Goal: Information Seeking & Learning: Understand process/instructions

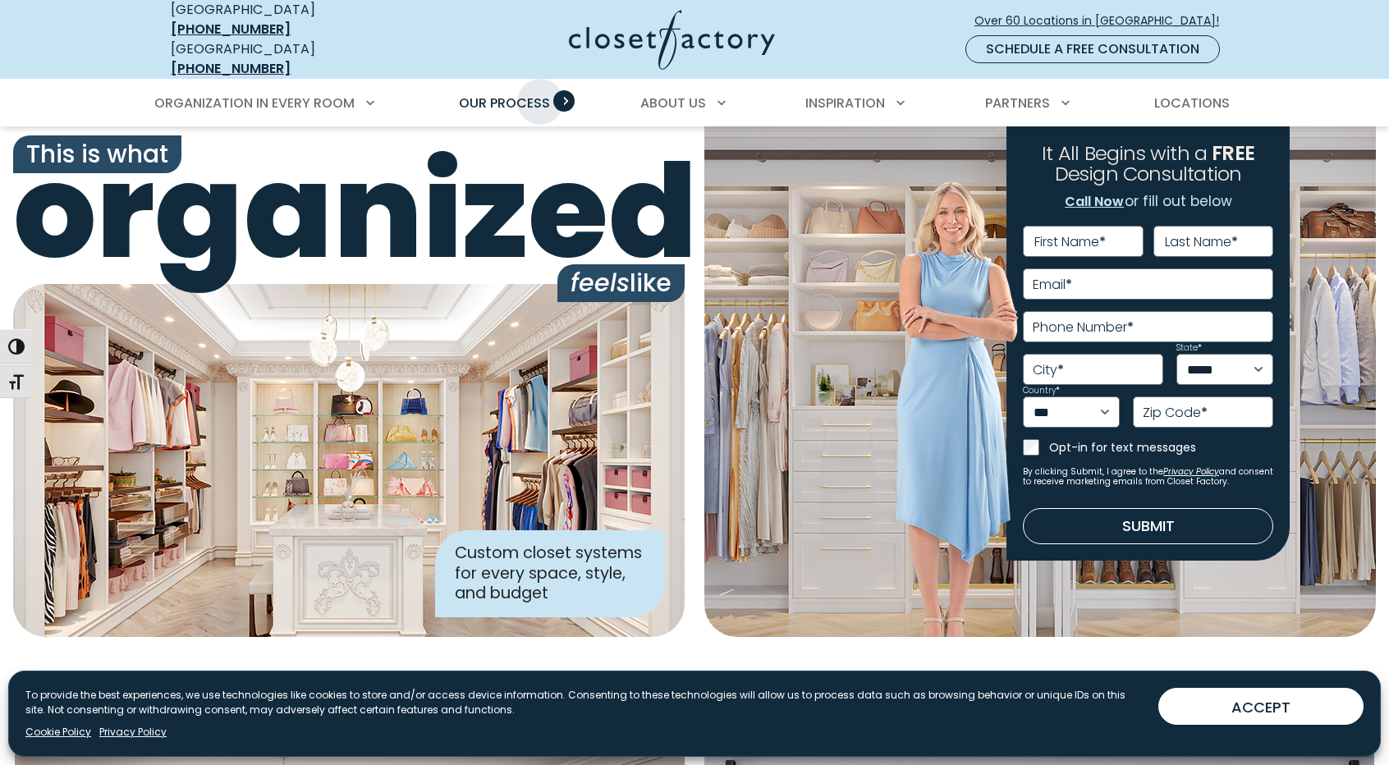
click at [540, 94] on span "Our Process" at bounding box center [504, 103] width 91 height 19
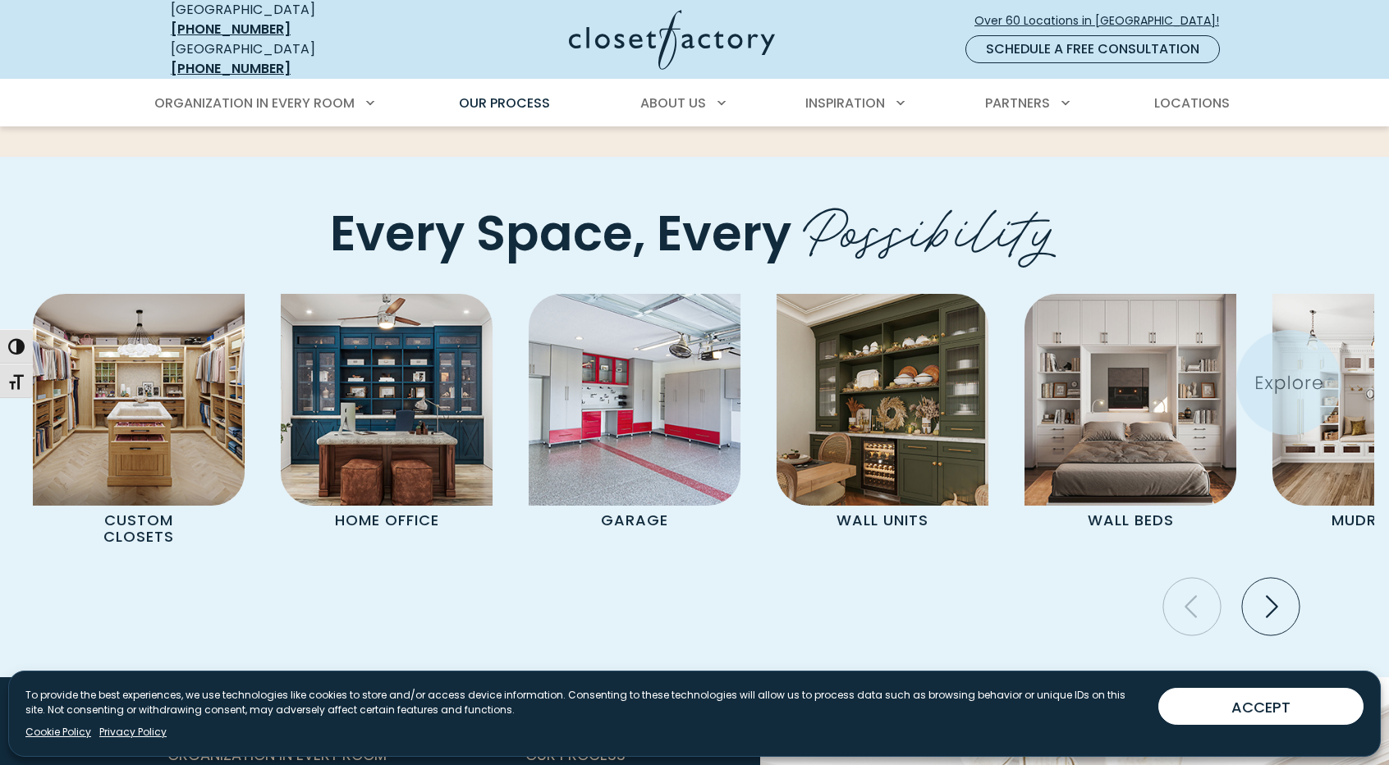
scroll to position [3285, 0]
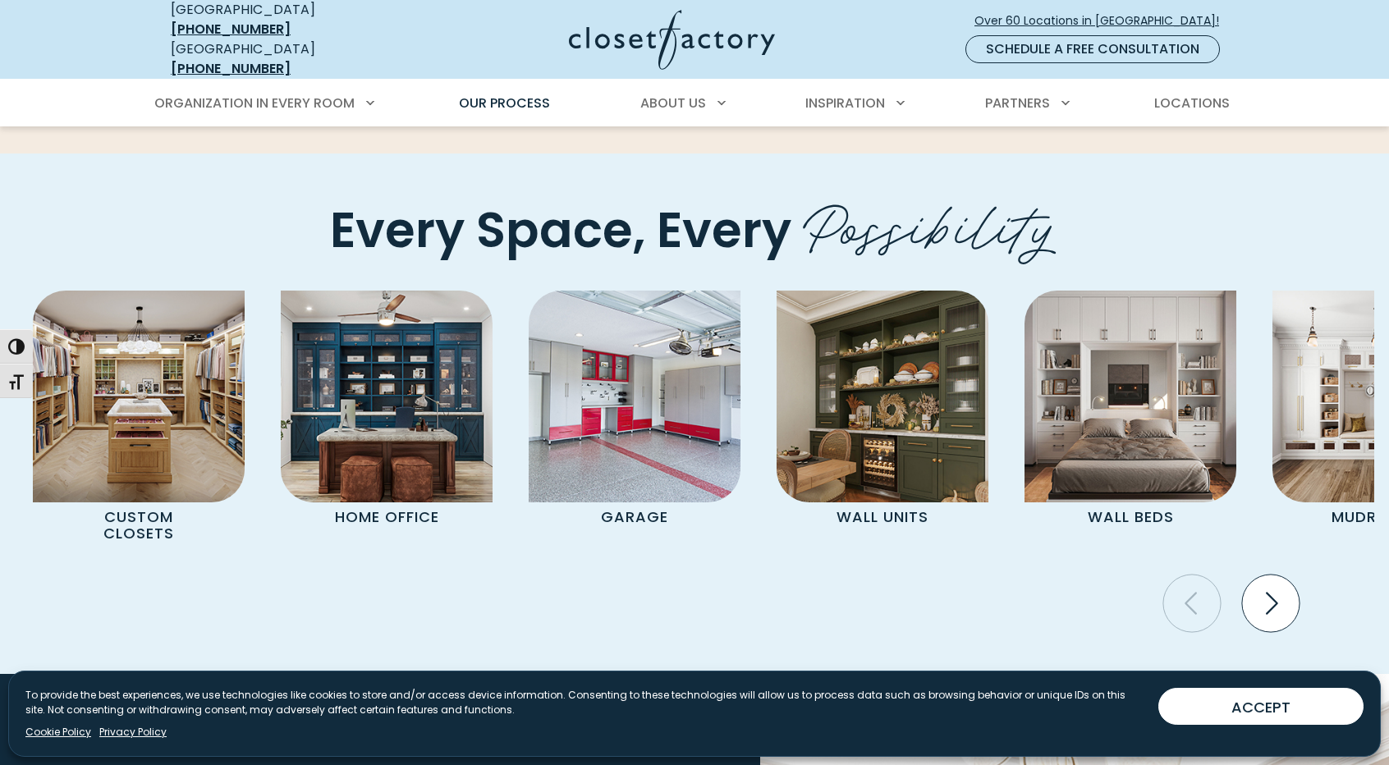
click at [1291, 575] on icon "Next slide" at bounding box center [1270, 603] width 57 height 57
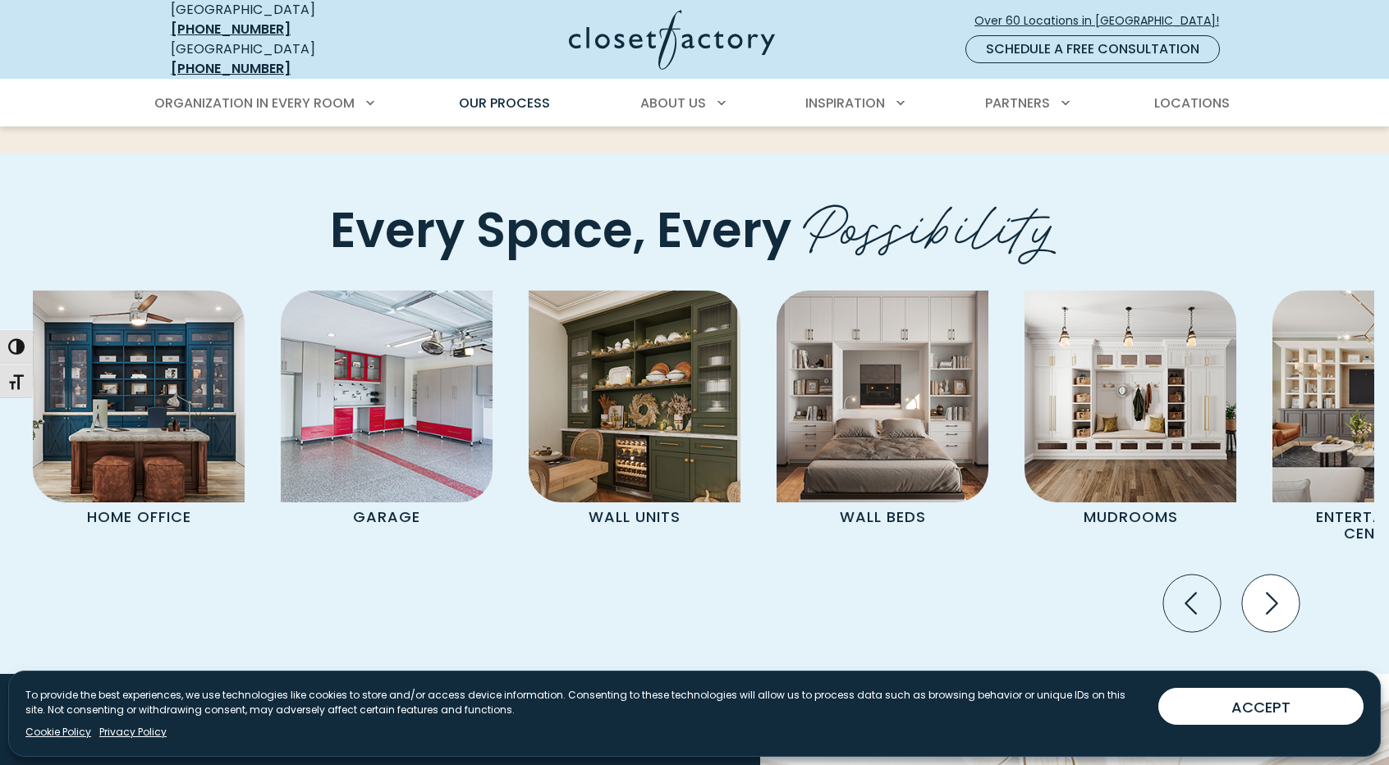
click at [1289, 575] on icon "Next slide" at bounding box center [1270, 603] width 57 height 57
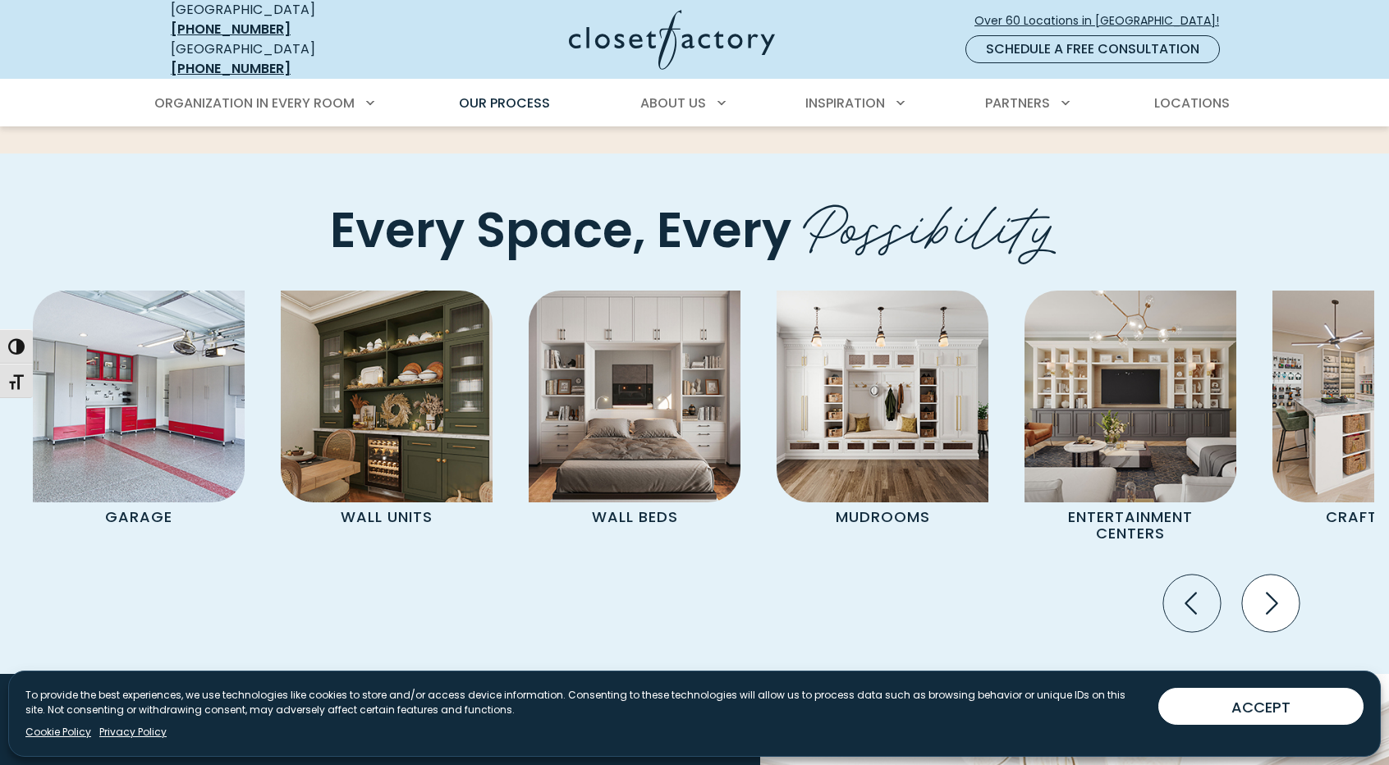
click at [1289, 575] on icon "Next slide" at bounding box center [1270, 603] width 57 height 57
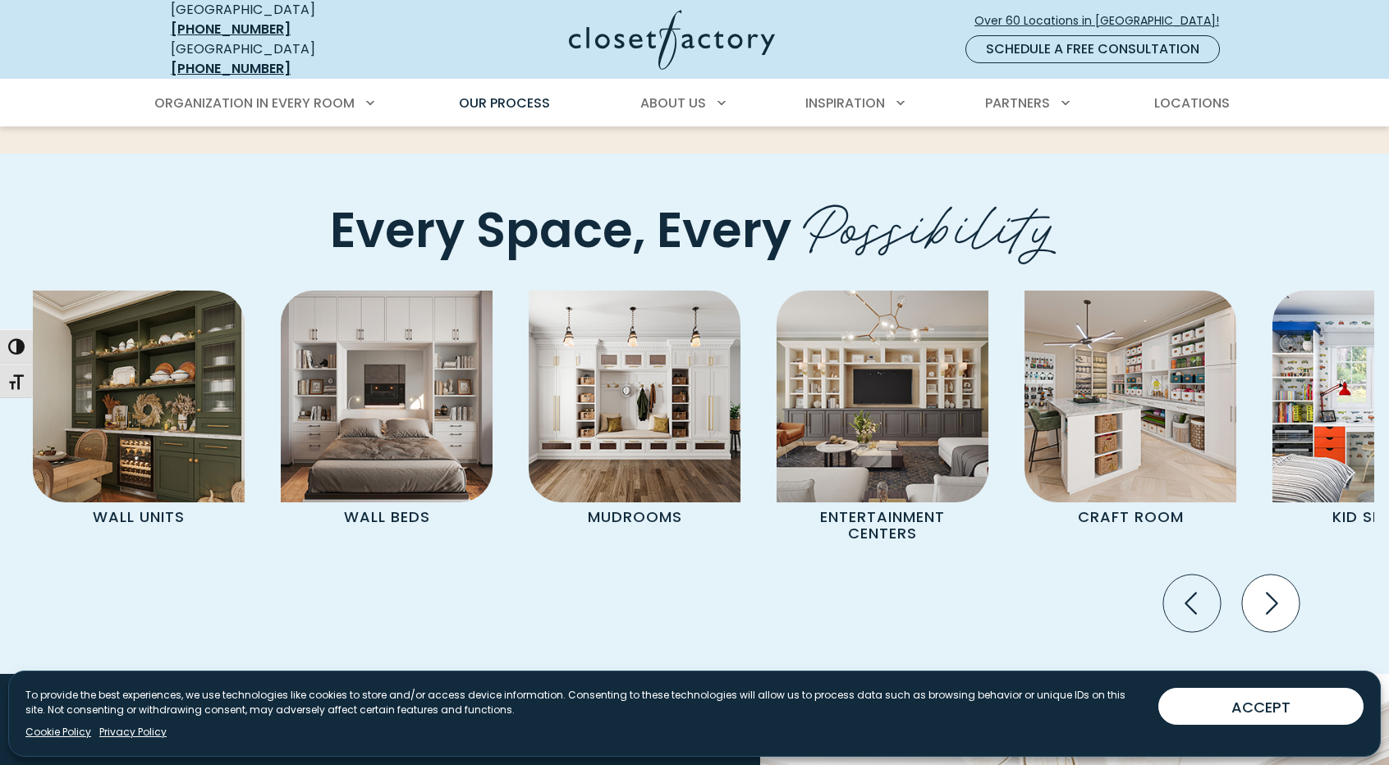
click at [1289, 575] on icon "Next slide" at bounding box center [1270, 603] width 57 height 57
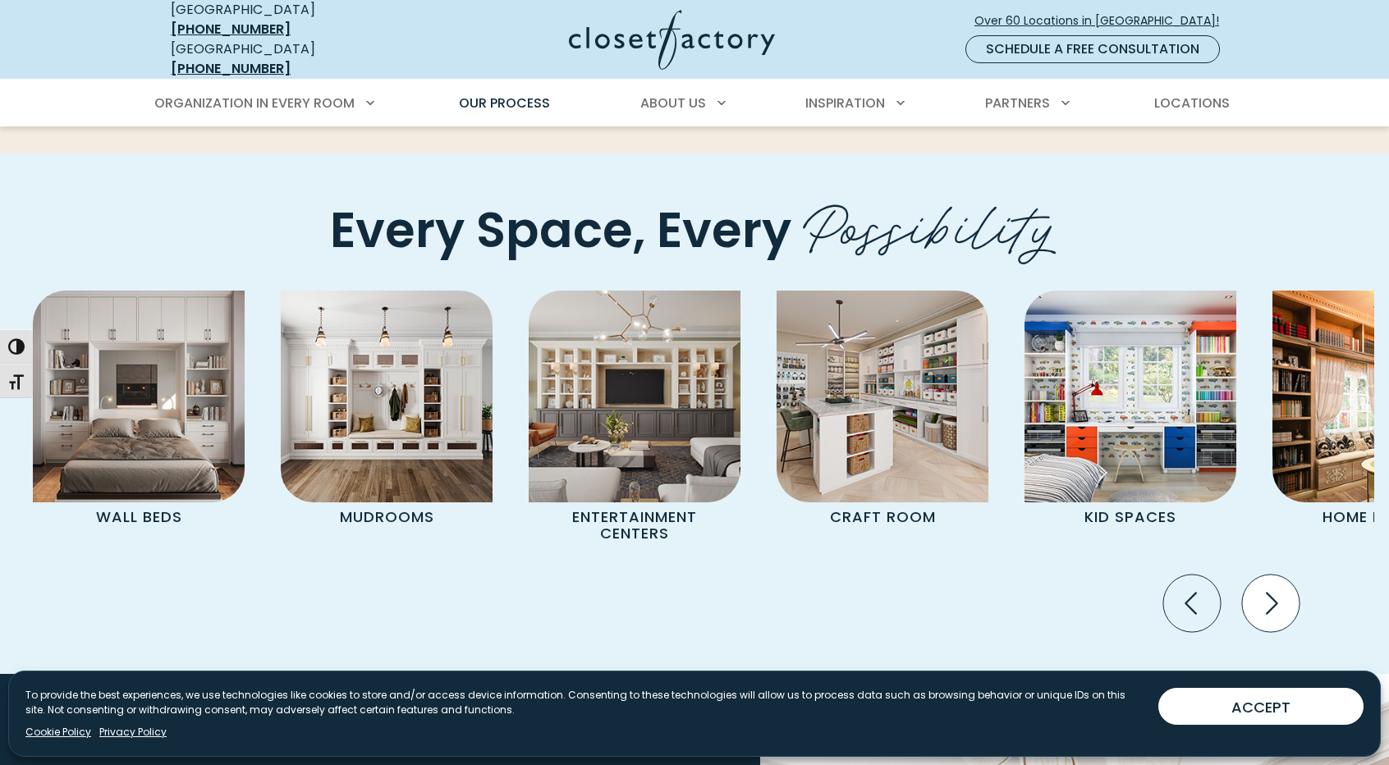
click at [1289, 575] on icon "Next slide" at bounding box center [1270, 603] width 57 height 57
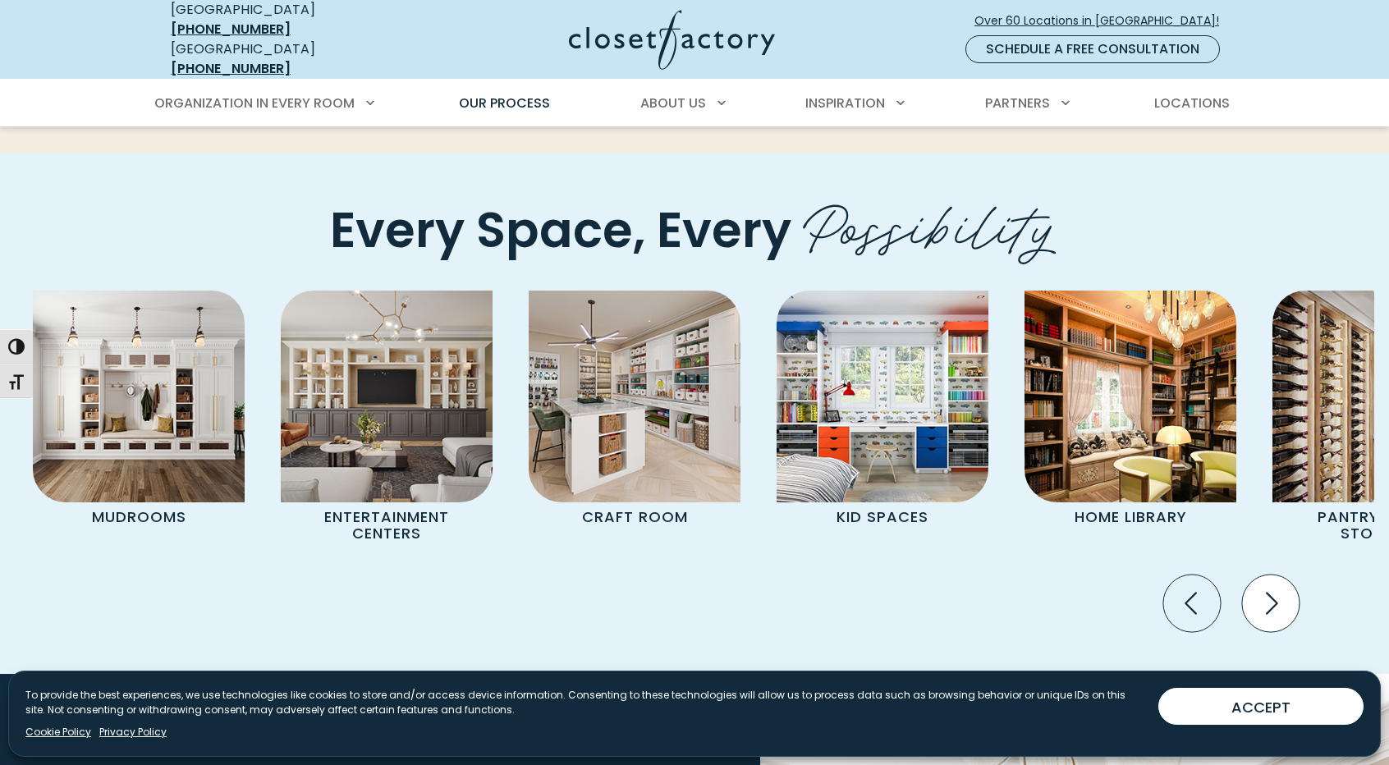
click at [1289, 575] on icon "Next slide" at bounding box center [1270, 603] width 57 height 57
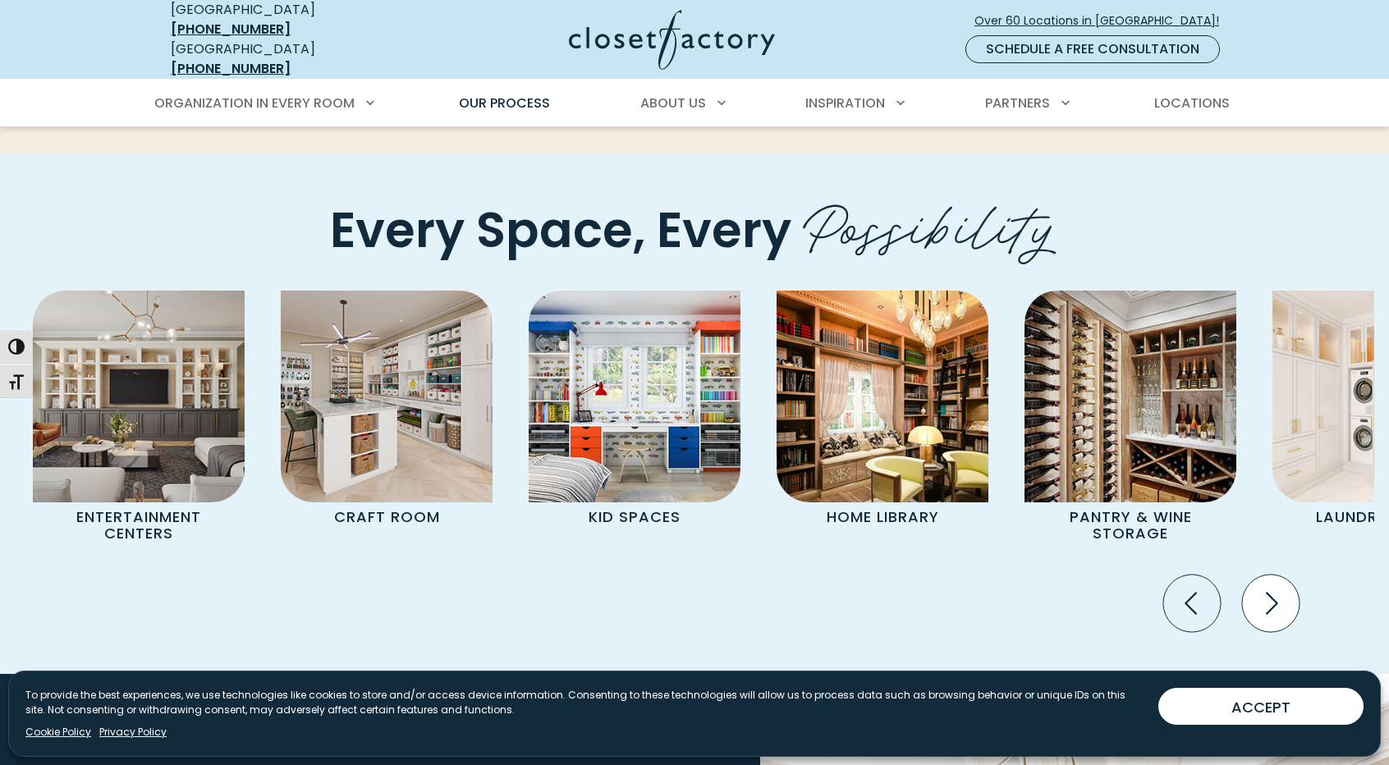
click at [1289, 575] on icon "Next slide" at bounding box center [1270, 603] width 57 height 57
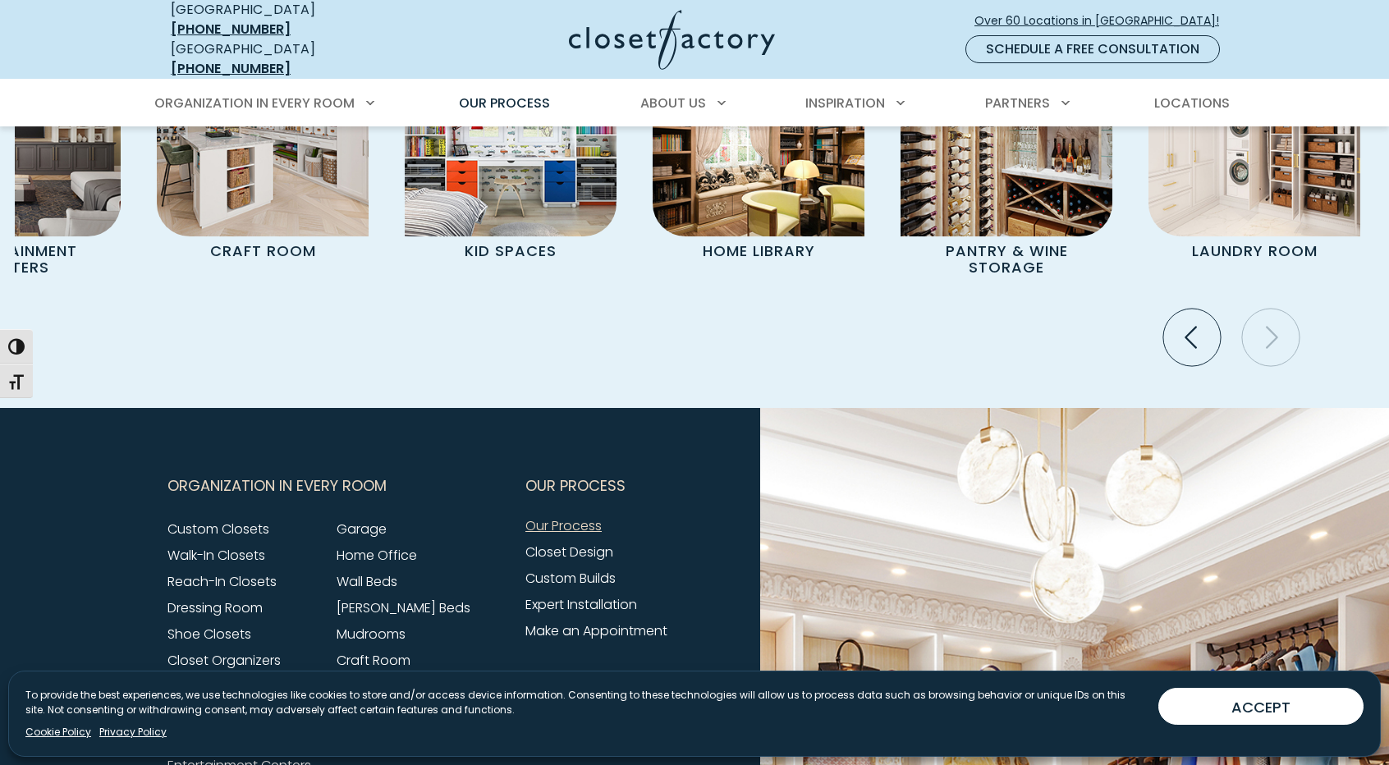
scroll to position [3695, 0]
